Goal: Transaction & Acquisition: Purchase product/service

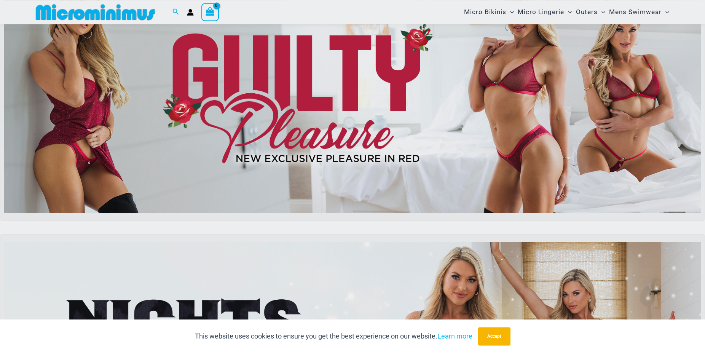
scroll to position [101, 0]
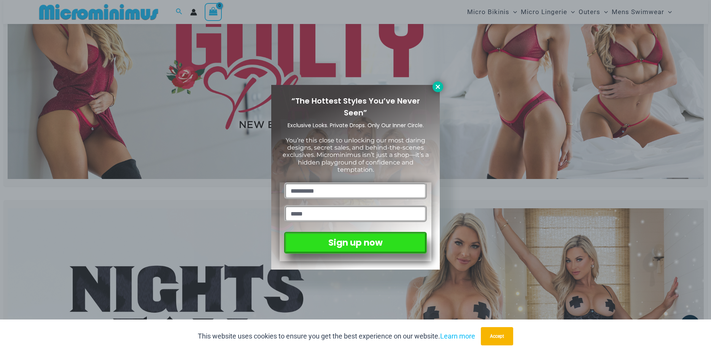
click at [437, 85] on icon at bounding box center [438, 86] width 7 height 7
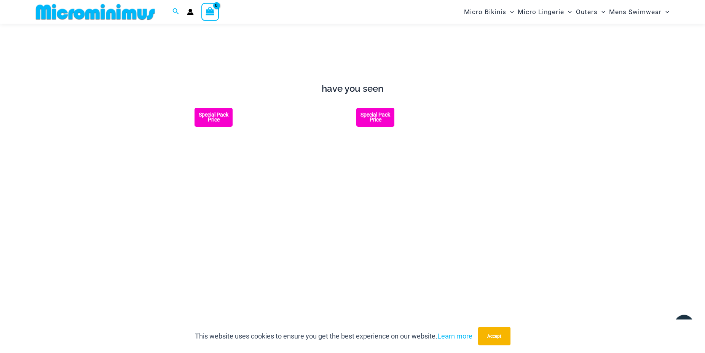
scroll to position [994, 0]
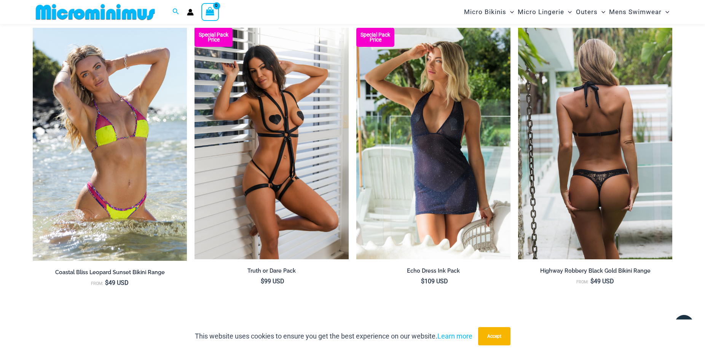
click at [606, 172] on img at bounding box center [595, 143] width 154 height 231
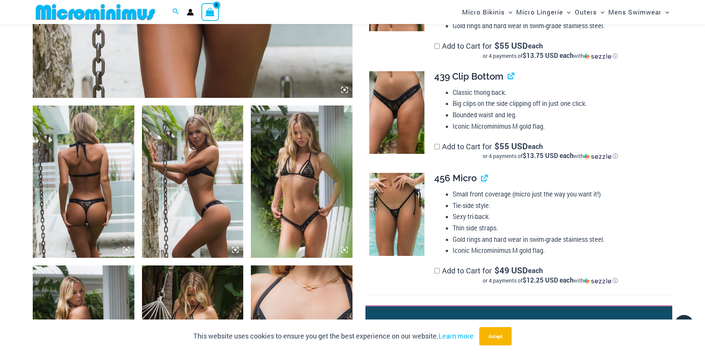
scroll to position [459, 0]
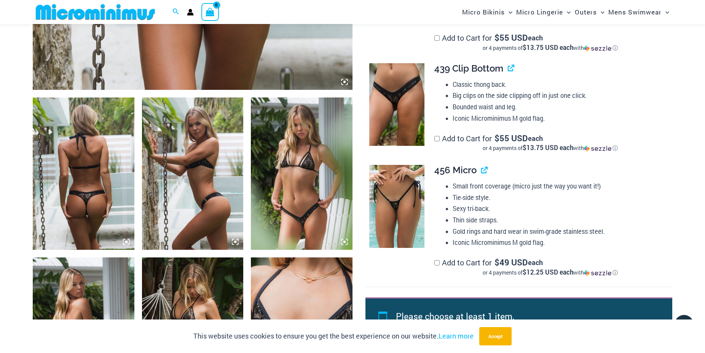
click at [340, 291] on img at bounding box center [302, 333] width 102 height 152
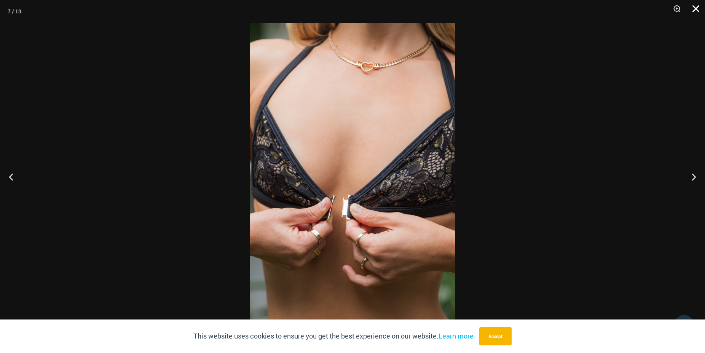
click at [692, 8] on button "Close" at bounding box center [693, 11] width 19 height 23
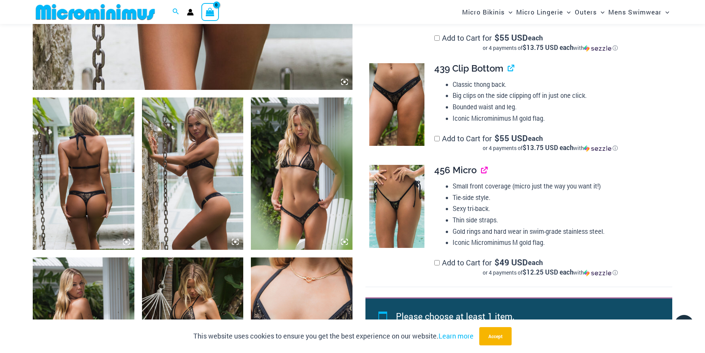
click at [481, 164] on link "View product" at bounding box center [481, 169] width 0 height 11
click at [305, 270] on img at bounding box center [302, 333] width 102 height 152
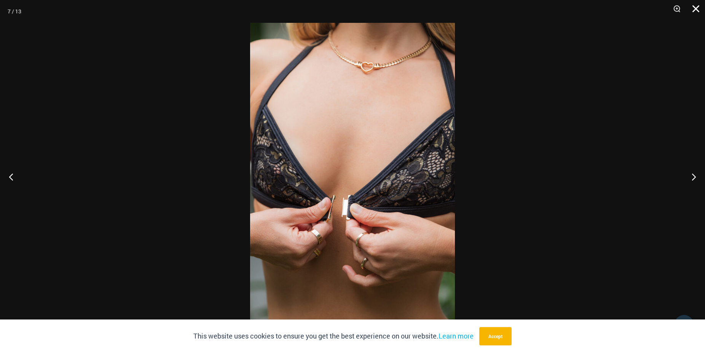
click at [692, 7] on button "Close" at bounding box center [693, 11] width 19 height 23
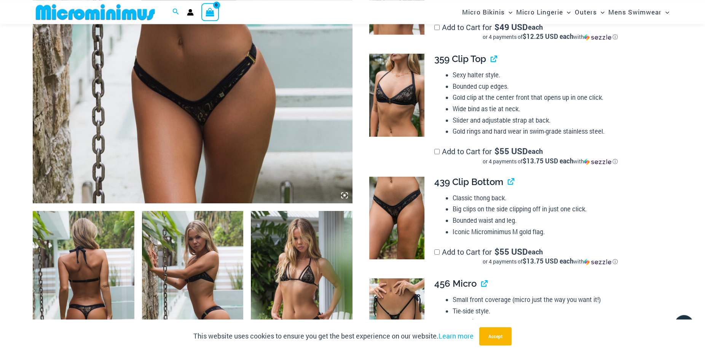
scroll to position [304, 0]
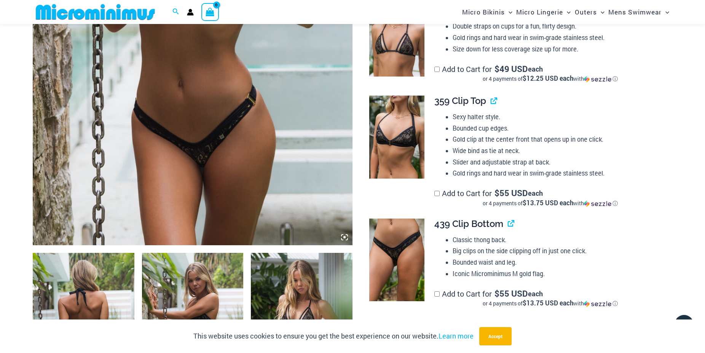
click at [420, 137] on img at bounding box center [396, 137] width 55 height 83
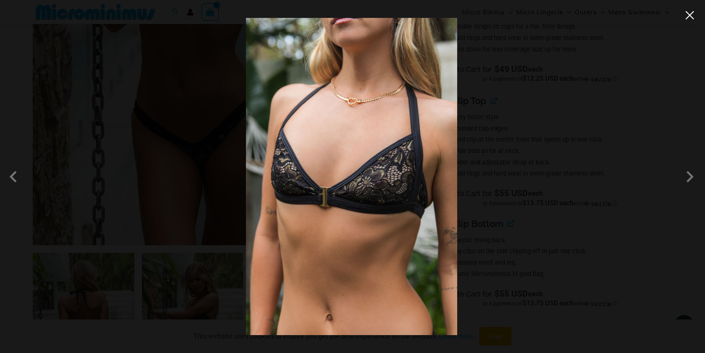
click at [690, 17] on button "Close" at bounding box center [689, 15] width 11 height 11
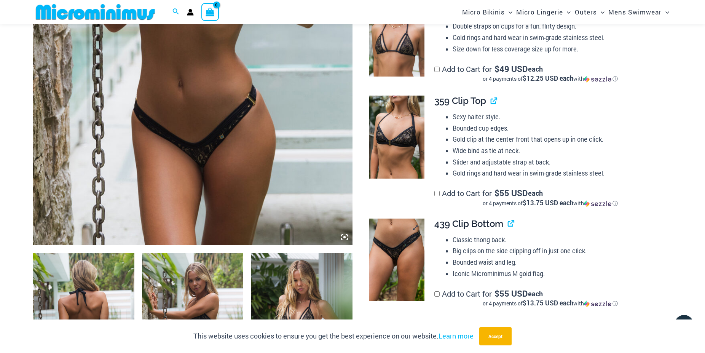
click at [415, 225] on img at bounding box center [396, 260] width 55 height 83
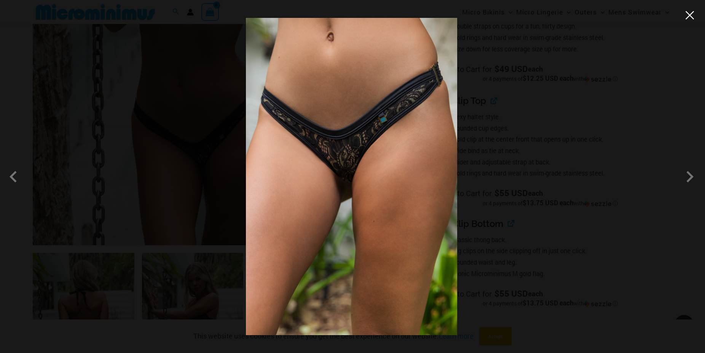
click at [692, 16] on button "Close" at bounding box center [689, 15] width 11 height 11
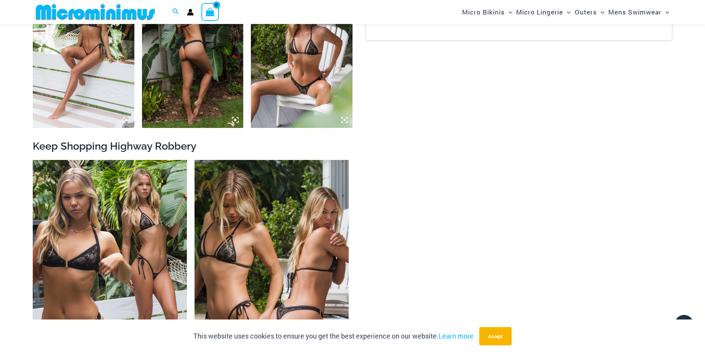
scroll to position [1119, 0]
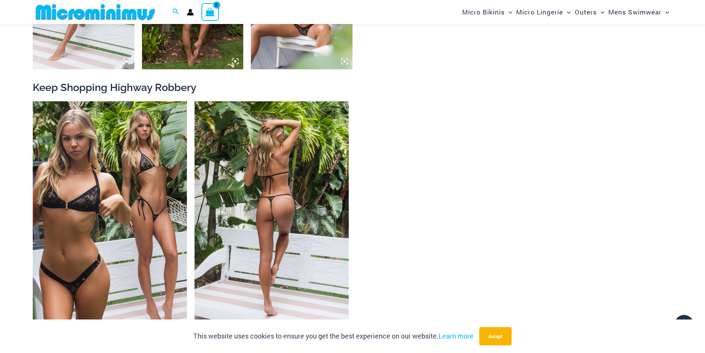
click at [278, 171] on img at bounding box center [272, 216] width 154 height 231
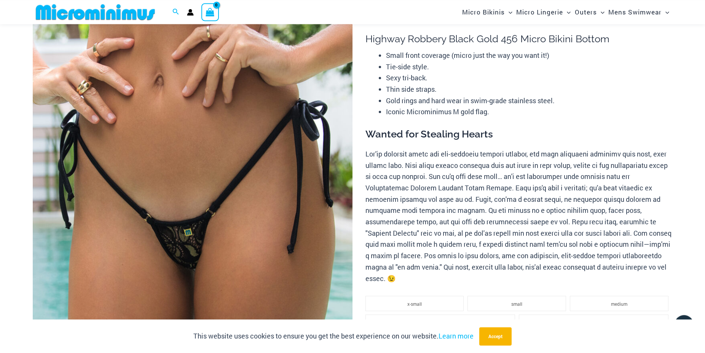
scroll to position [71, 0]
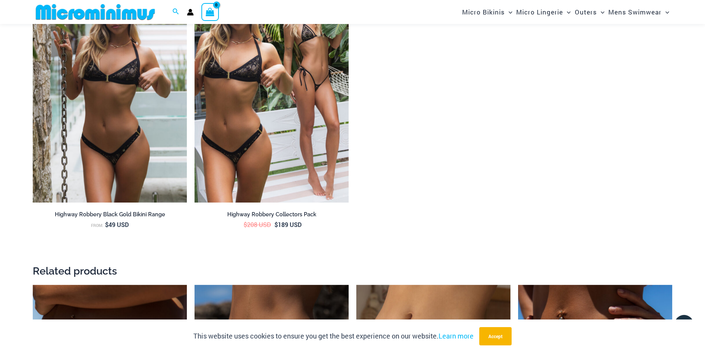
scroll to position [1352, 0]
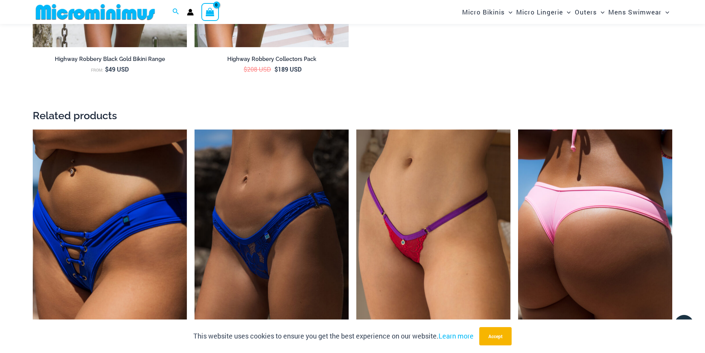
click at [563, 195] on img at bounding box center [595, 244] width 154 height 231
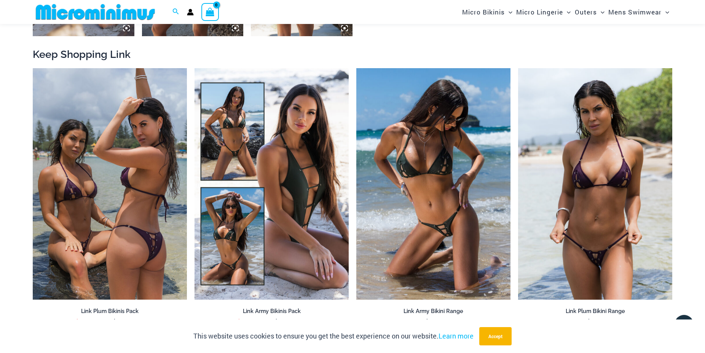
scroll to position [887, 0]
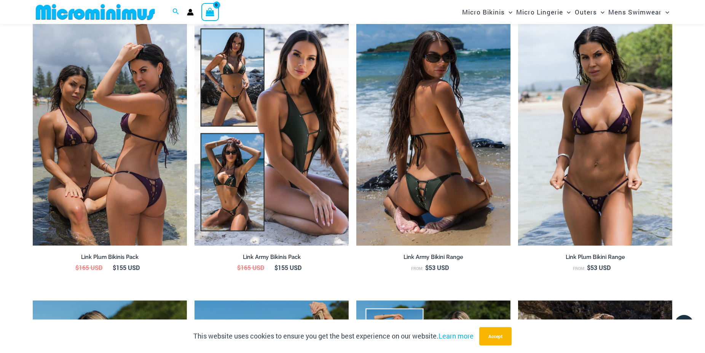
click at [466, 192] on img at bounding box center [433, 129] width 154 height 231
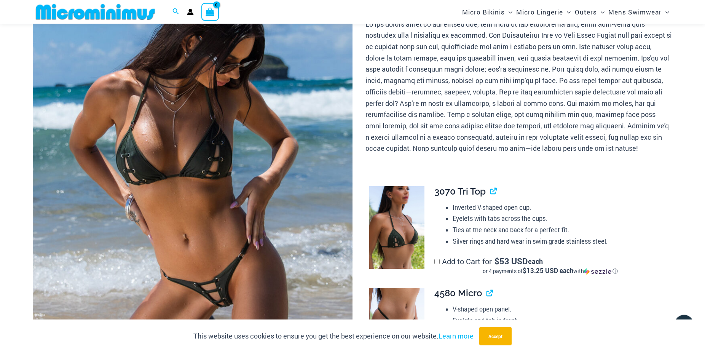
scroll to position [71, 0]
